Goal: Task Accomplishment & Management: Use online tool/utility

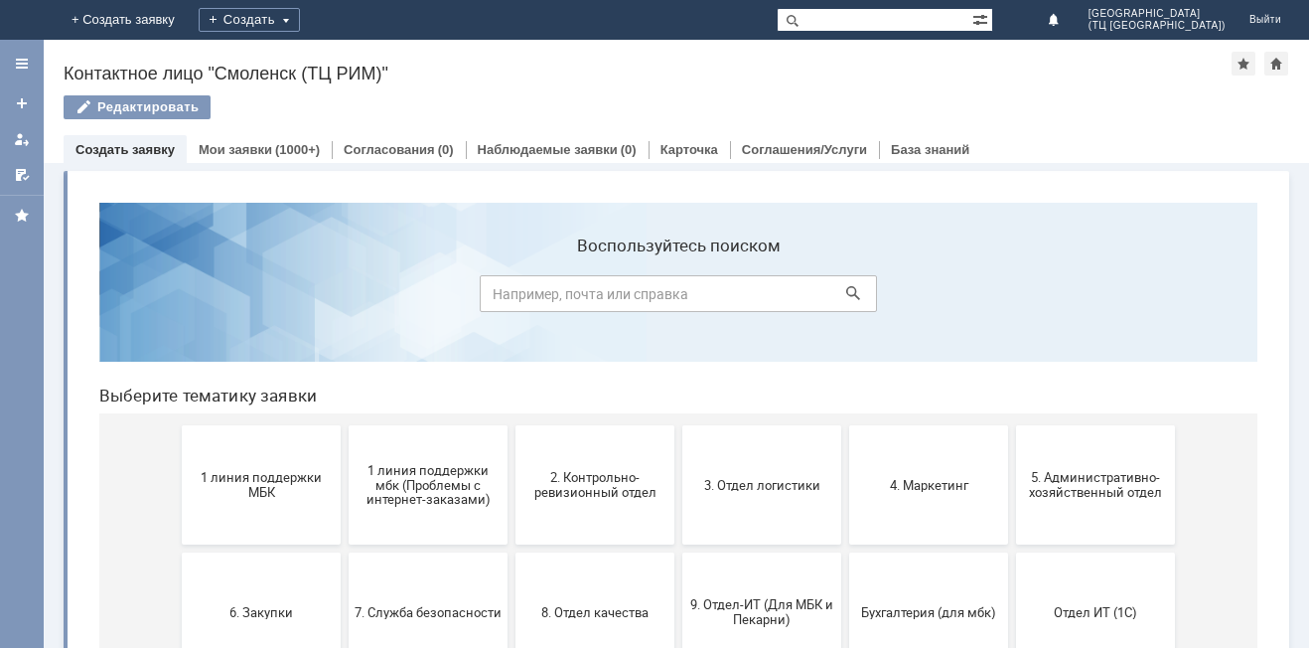
click at [236, 482] on span "1 линия поддержки МБК" at bounding box center [261, 485] width 147 height 30
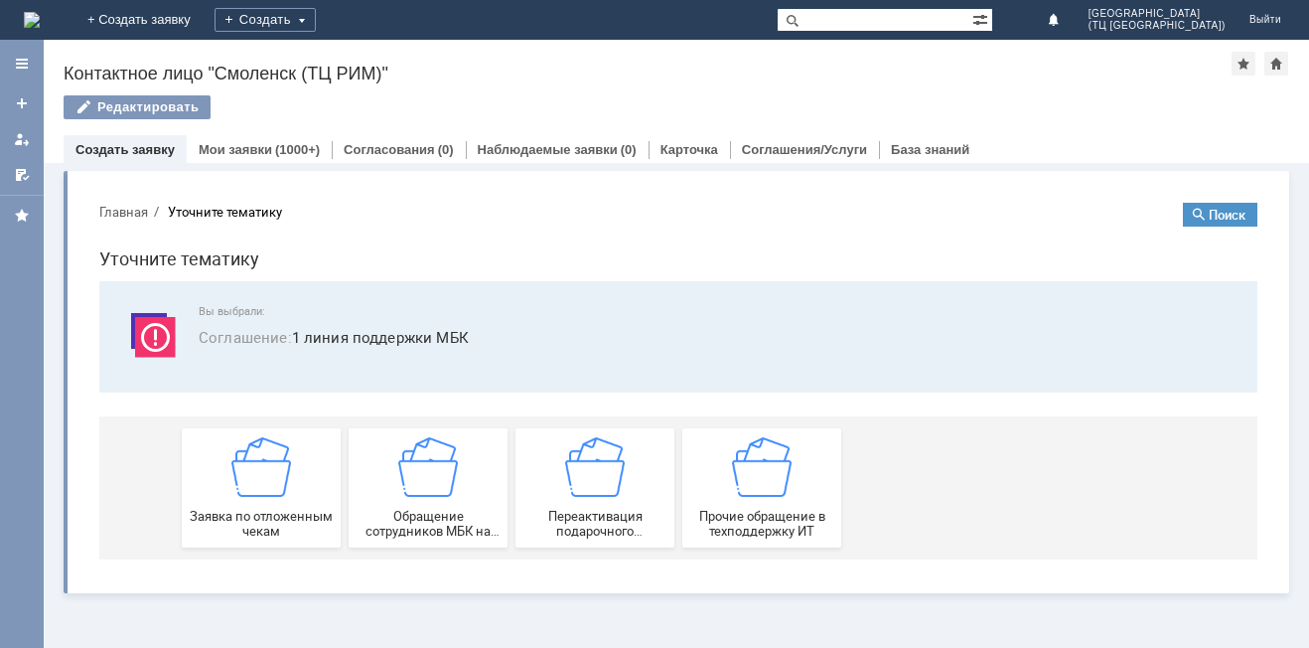
click at [236, 482] on img at bounding box center [261, 467] width 60 height 60
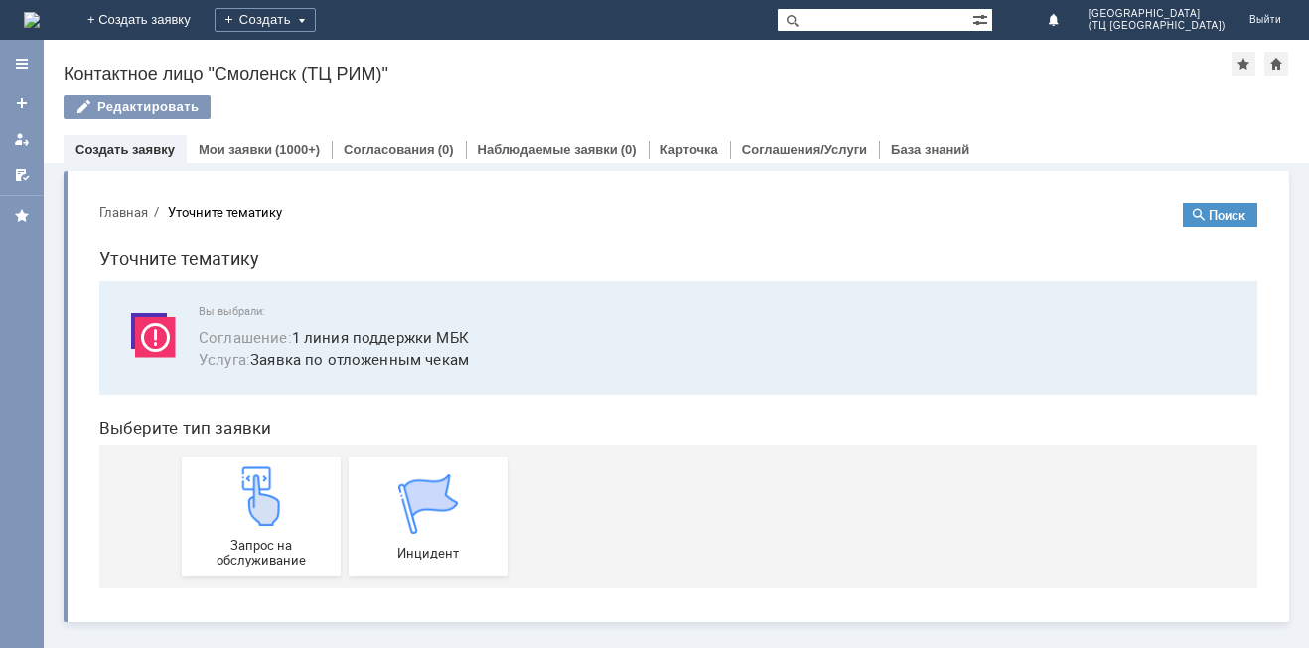
click at [236, 482] on img at bounding box center [261, 496] width 60 height 60
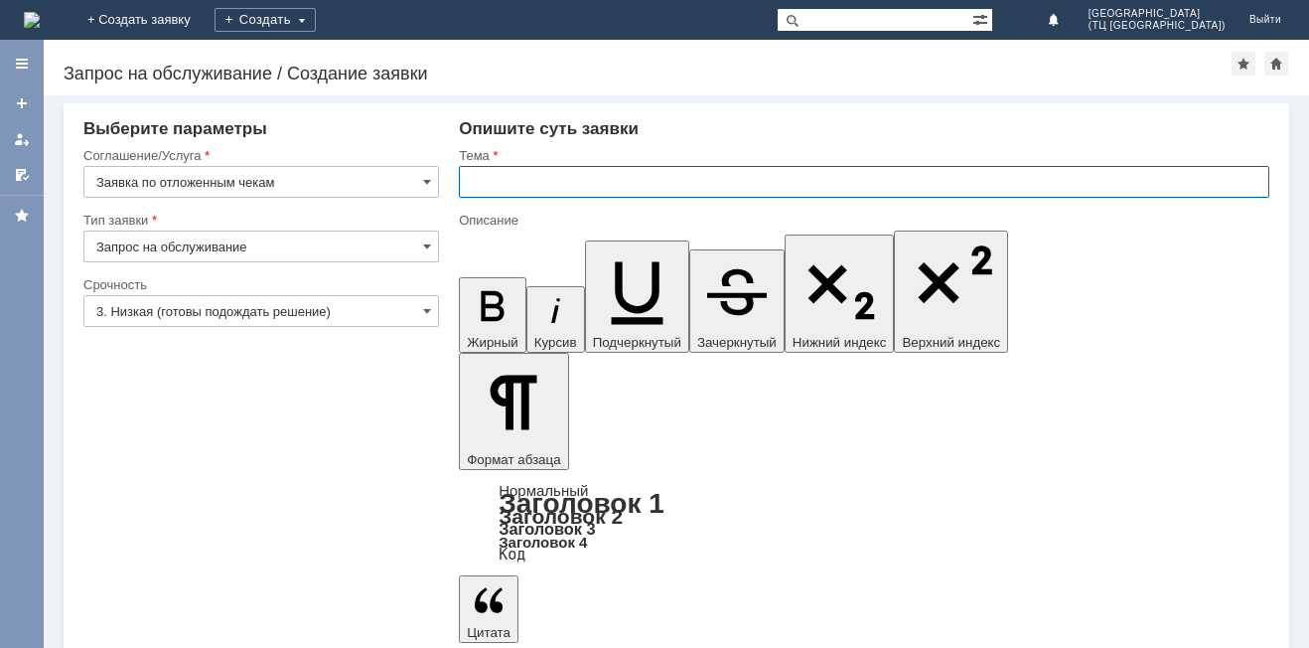
drag, startPoint x: 513, startPoint y: 174, endPoint x: 815, endPoint y: 188, distance: 302.3
click at [513, 175] on input "text" at bounding box center [864, 182] width 811 height 32
type input "удалить чек"
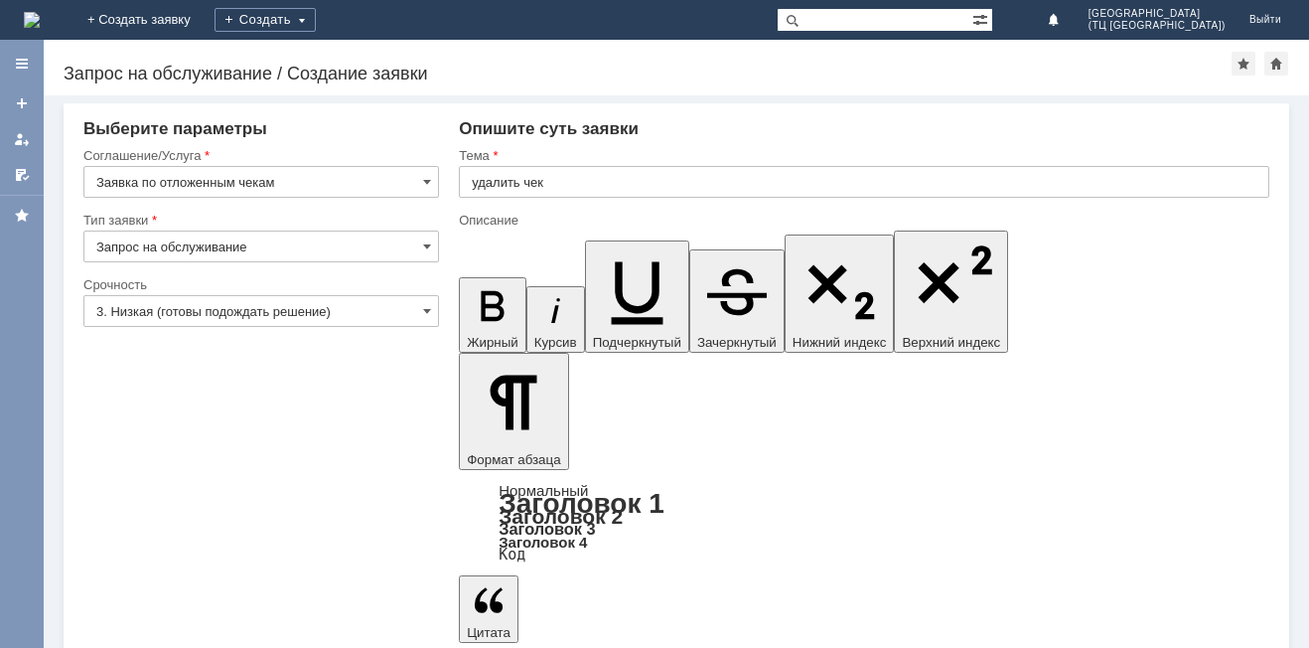
drag, startPoint x: 514, startPoint y: 5305, endPoint x: 1225, endPoint y: 5349, distance: 712.6
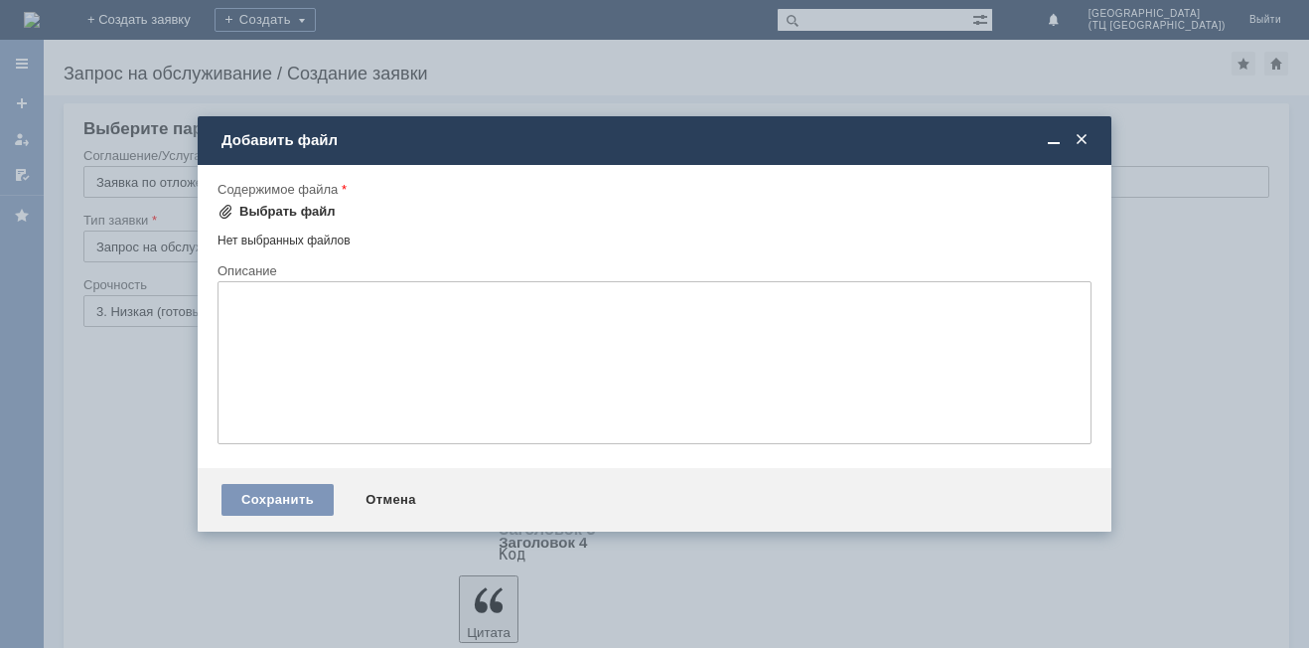
click at [286, 208] on div "Выбрать файл" at bounding box center [287, 212] width 96 height 16
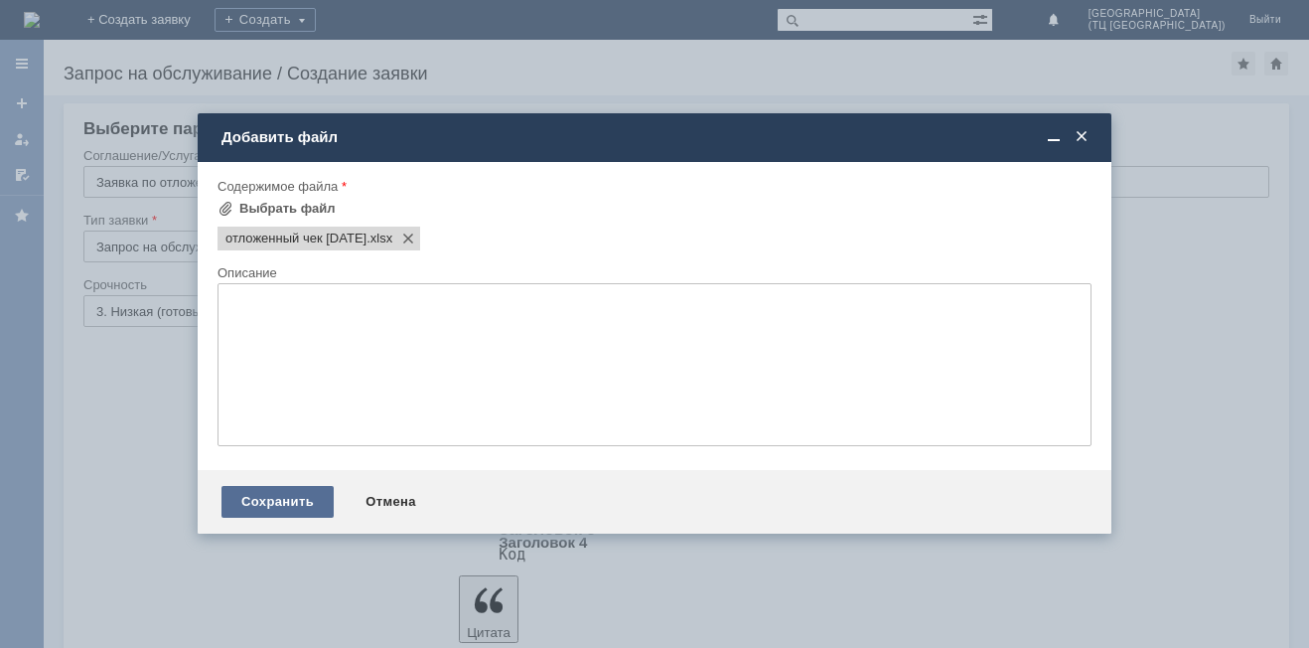
click at [304, 501] on div "Сохранить" at bounding box center [278, 502] width 112 height 32
